Goal: Book appointment/travel/reservation

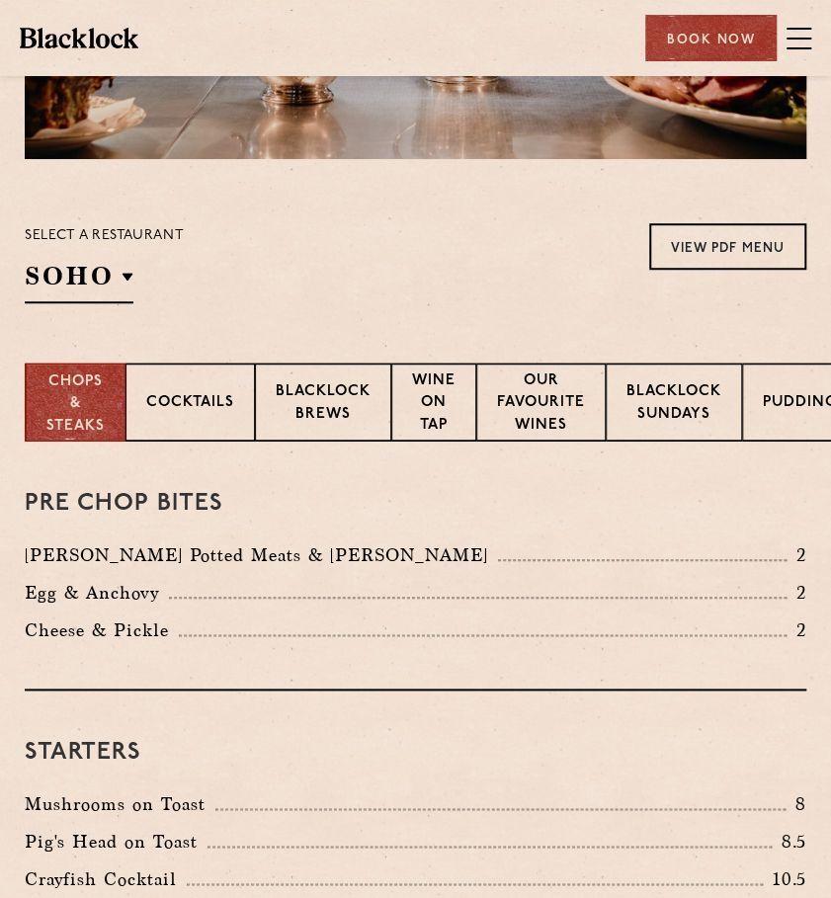
scroll to position [320, 0]
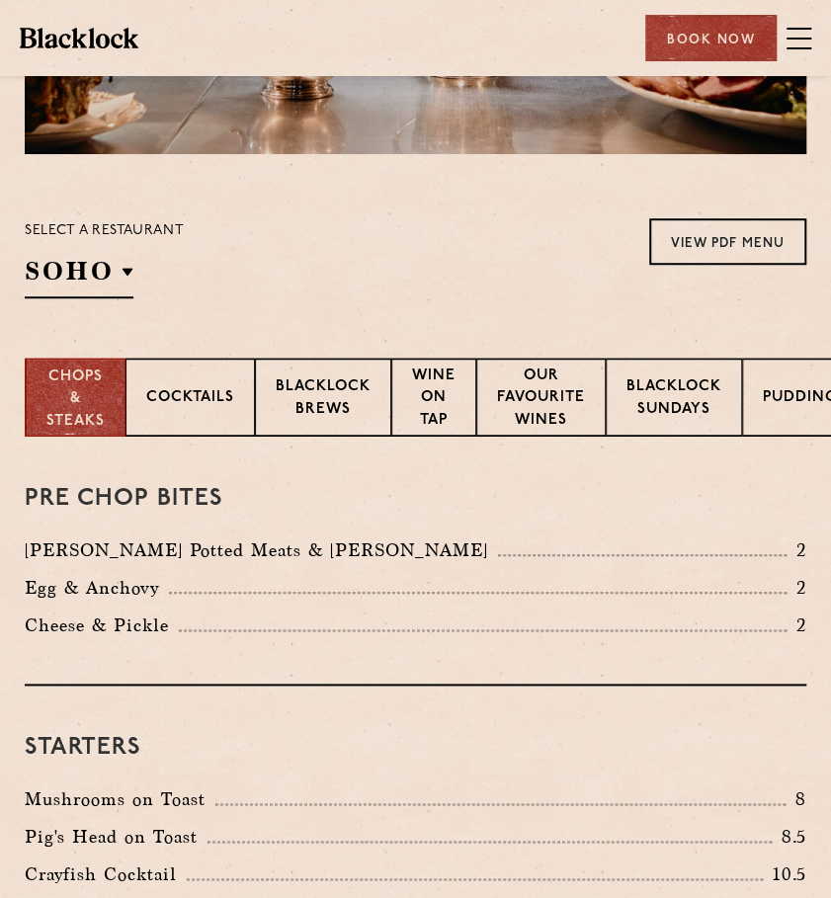
click at [83, 252] on div "Select a restaurant [GEOGRAPHIC_DATA] [GEOGRAPHIC_DATA] [GEOGRAPHIC_DATA] [GEOG…" at bounding box center [104, 258] width 159 height 80
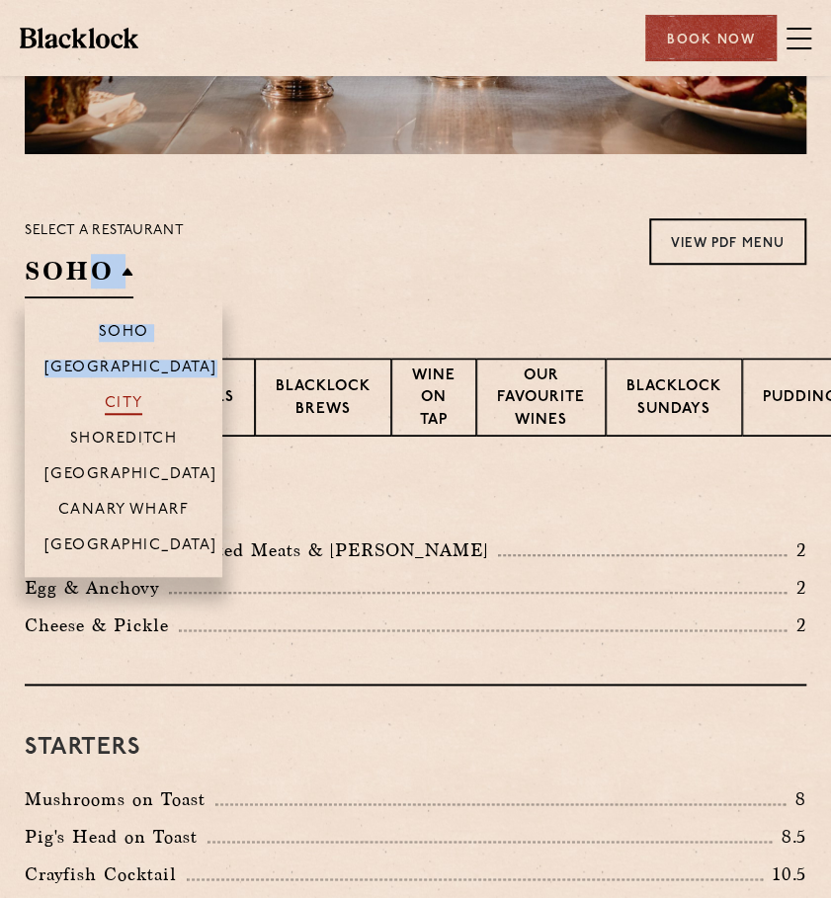
drag, startPoint x: 92, startPoint y: 280, endPoint x: 130, endPoint y: 395, distance: 121.9
click at [130, 298] on div "SOHO Soho Birmingham City Shoreditch Covent Garden Canary Wharf Manchester" at bounding box center [79, 276] width 109 height 44
click at [130, 395] on p "City" at bounding box center [124, 405] width 39 height 20
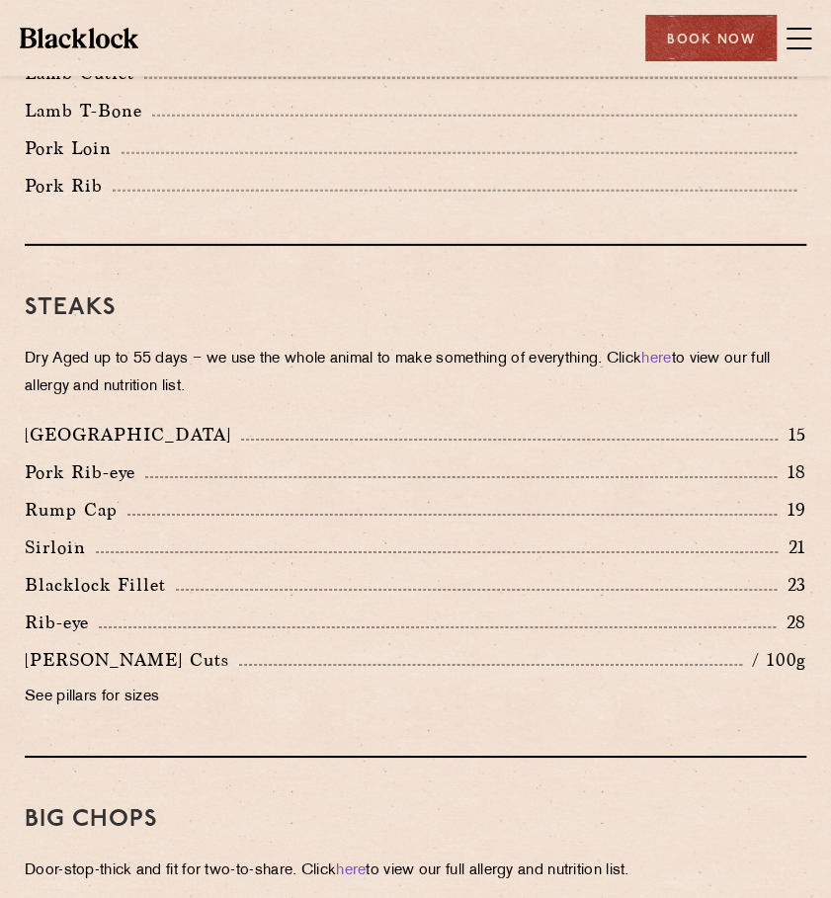
scroll to position [1846, 0]
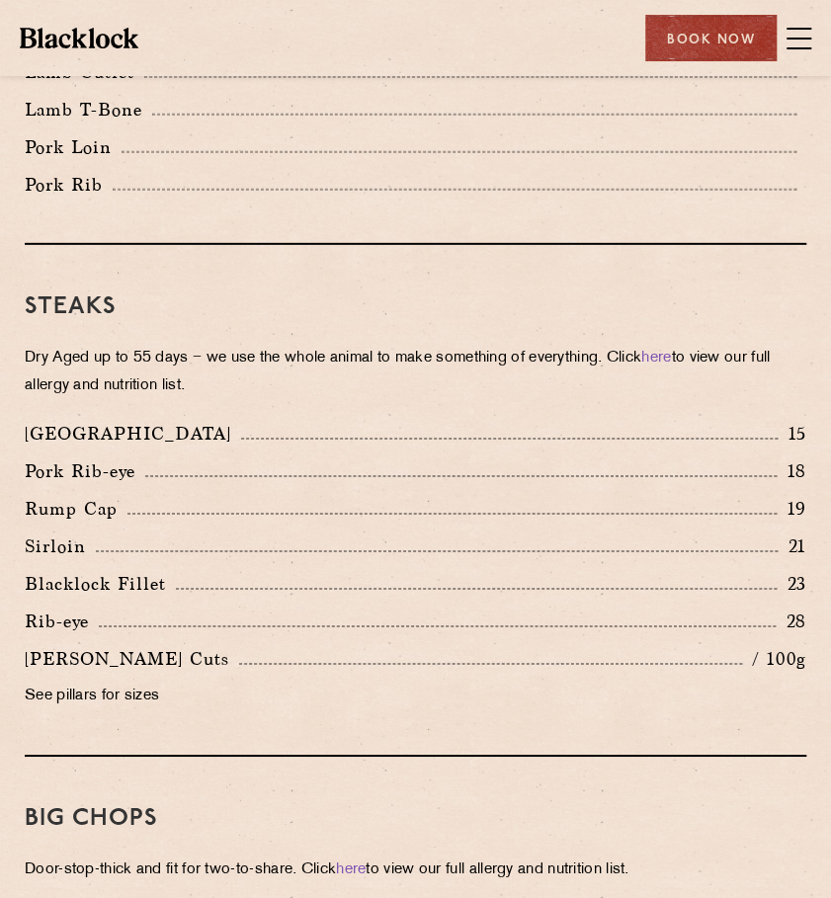
click at [68, 435] on p "Denver" at bounding box center [133, 434] width 216 height 28
click at [131, 602] on div "Blacklock Fillet 23" at bounding box center [415, 589] width 811 height 38
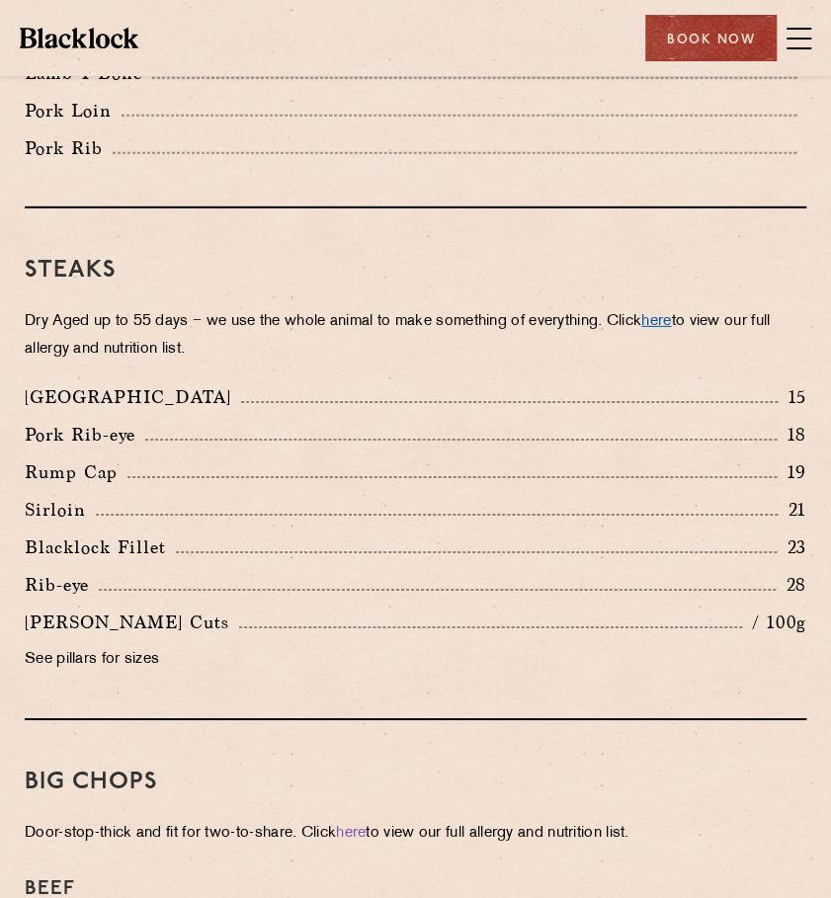
click at [671, 322] on link "here" at bounding box center [656, 321] width 30 height 15
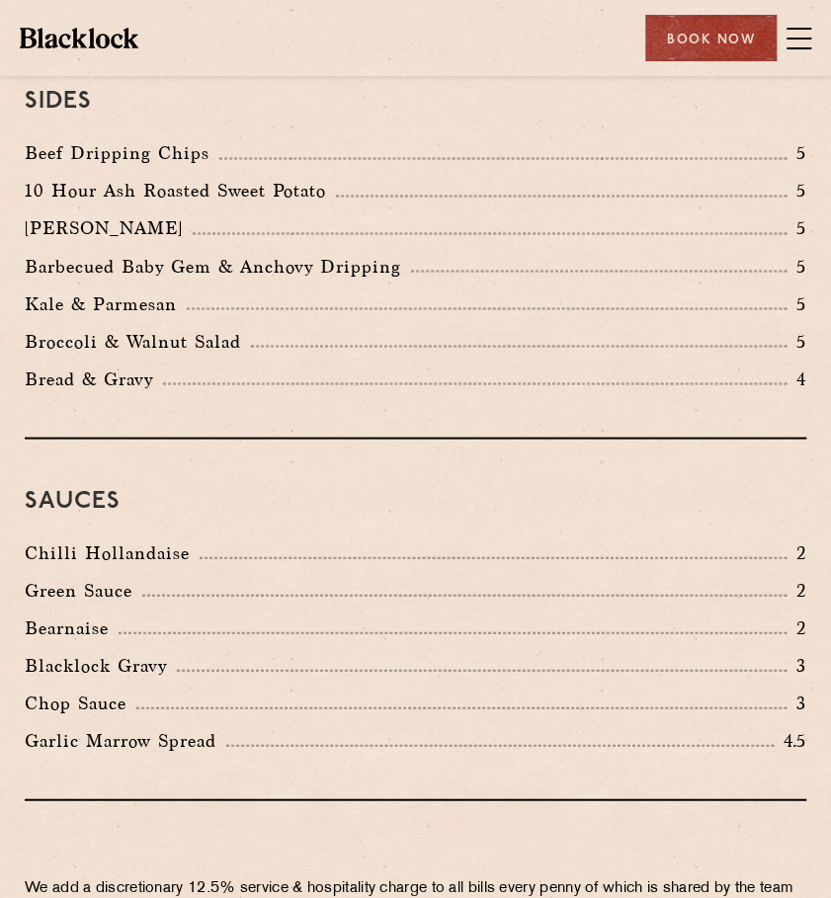
scroll to position [3499, 0]
click at [725, 37] on div "Book Now" at bounding box center [710, 38] width 131 height 46
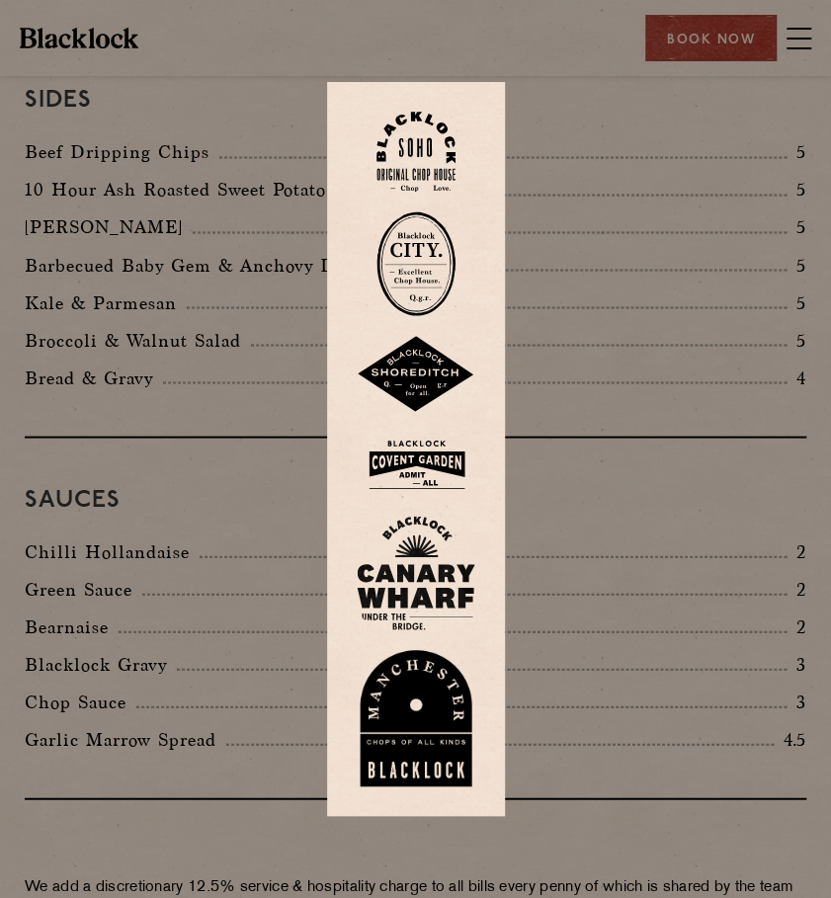
click at [424, 290] on img at bounding box center [415, 263] width 79 height 105
